Goal: Information Seeking & Learning: Understand process/instructions

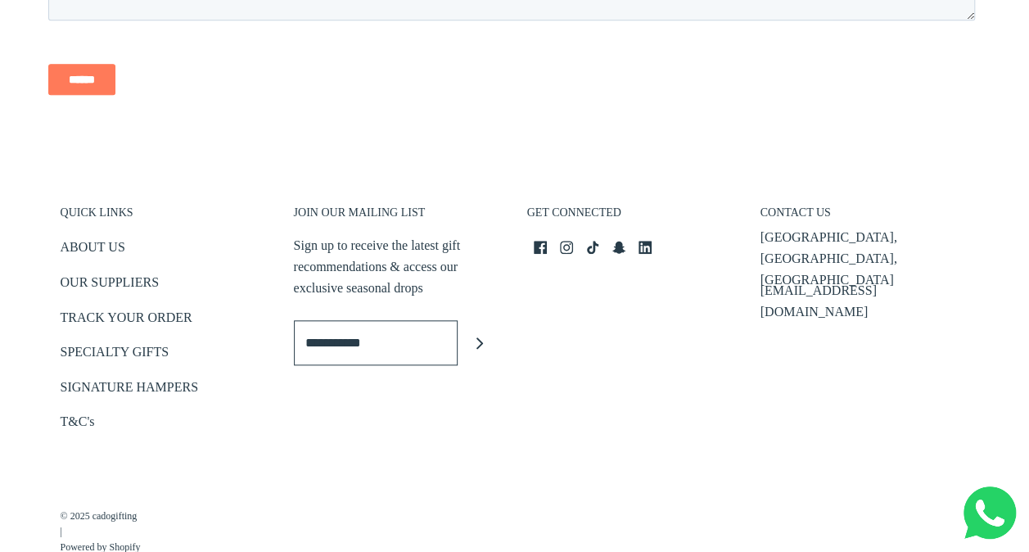
scroll to position [3864, 0]
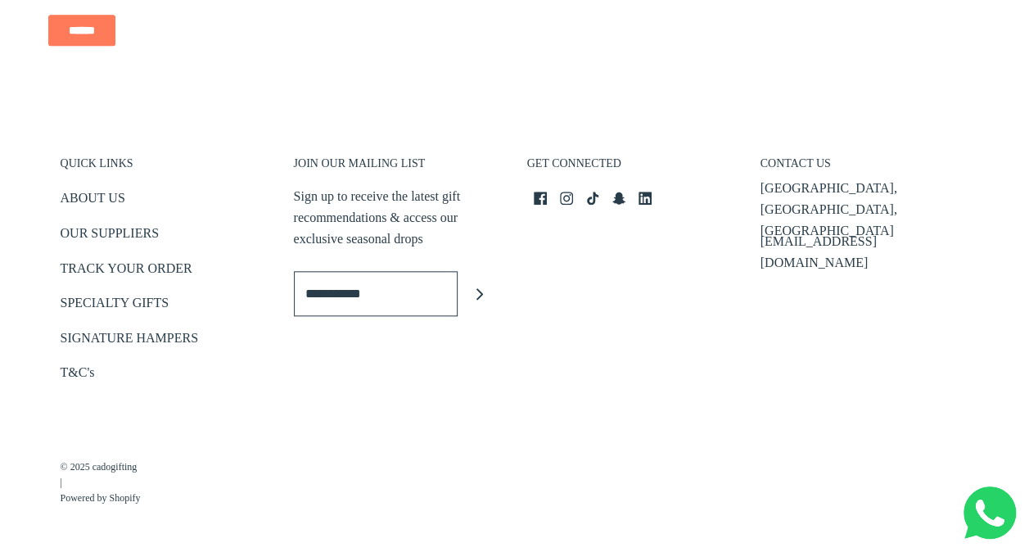
click at [1024, 218] on footer "QUICK LINKS ABOUT US OUR SUPPLIERS TRACK YOUR ORDER SPECIALTY GIFTS SIGNATURE H…" at bounding box center [514, 333] width 1029 height 436
click at [71, 373] on link "T&C's" at bounding box center [78, 375] width 34 height 27
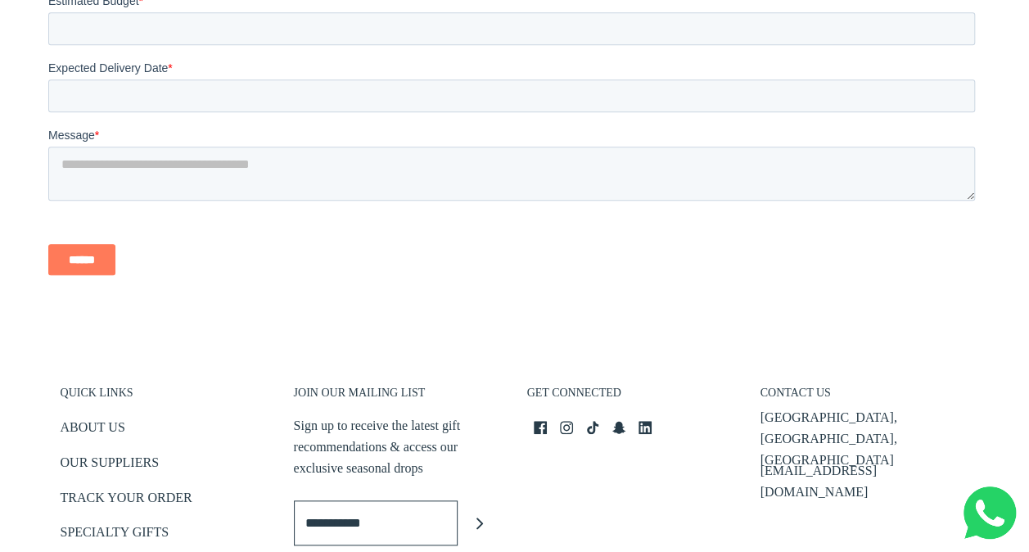
scroll to position [3624, 0]
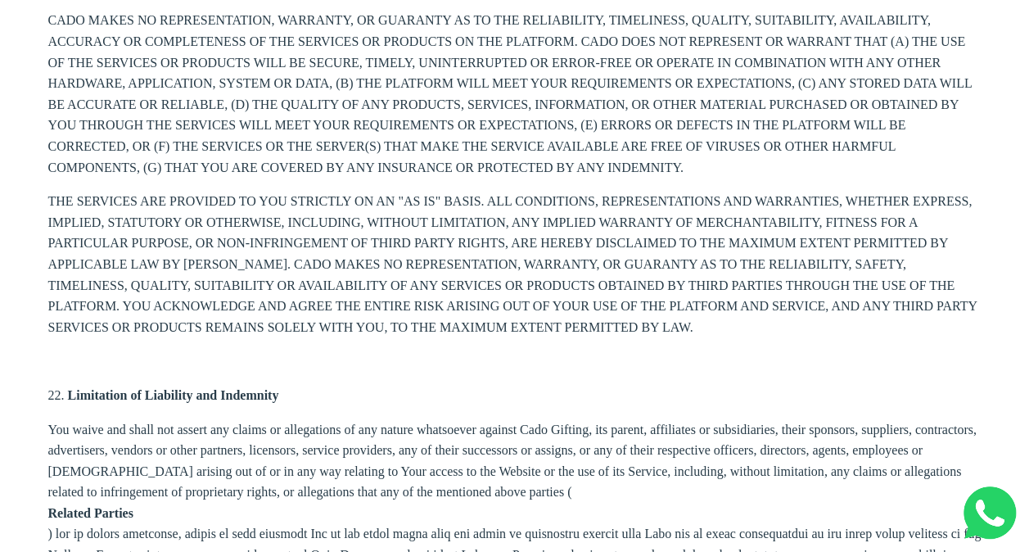
scroll to position [10232, 0]
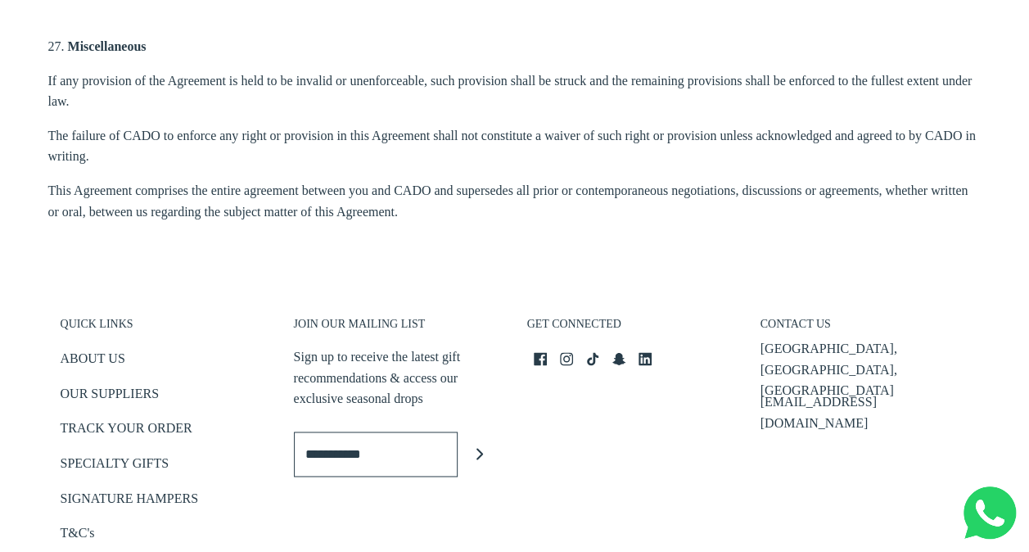
click at [74, 317] on h3 "QUICK LINKS" at bounding box center [165, 328] width 209 height 23
click at [109, 317] on h3 "QUICK LINKS" at bounding box center [165, 328] width 209 height 23
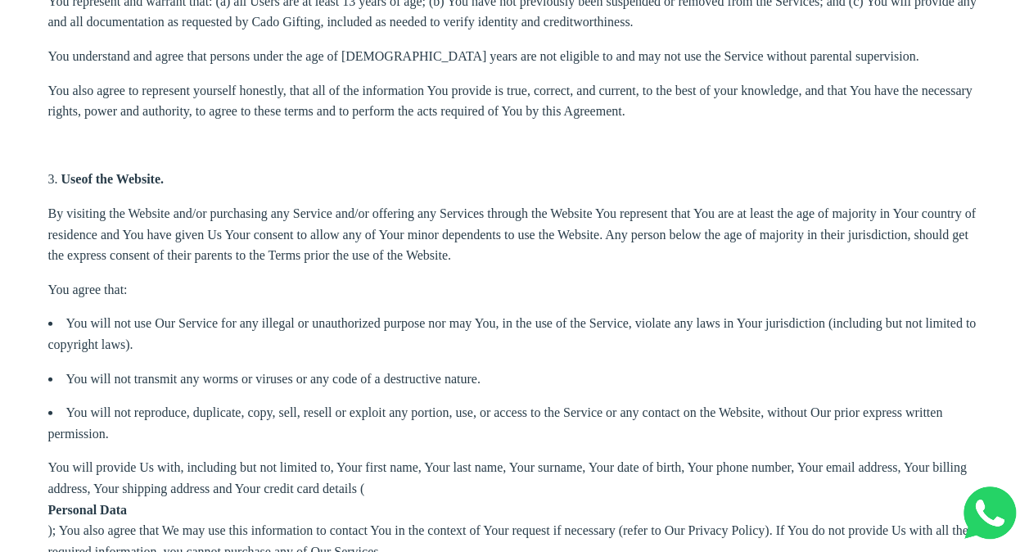
scroll to position [1776, 0]
